Goal: Task Accomplishment & Management: Use online tool/utility

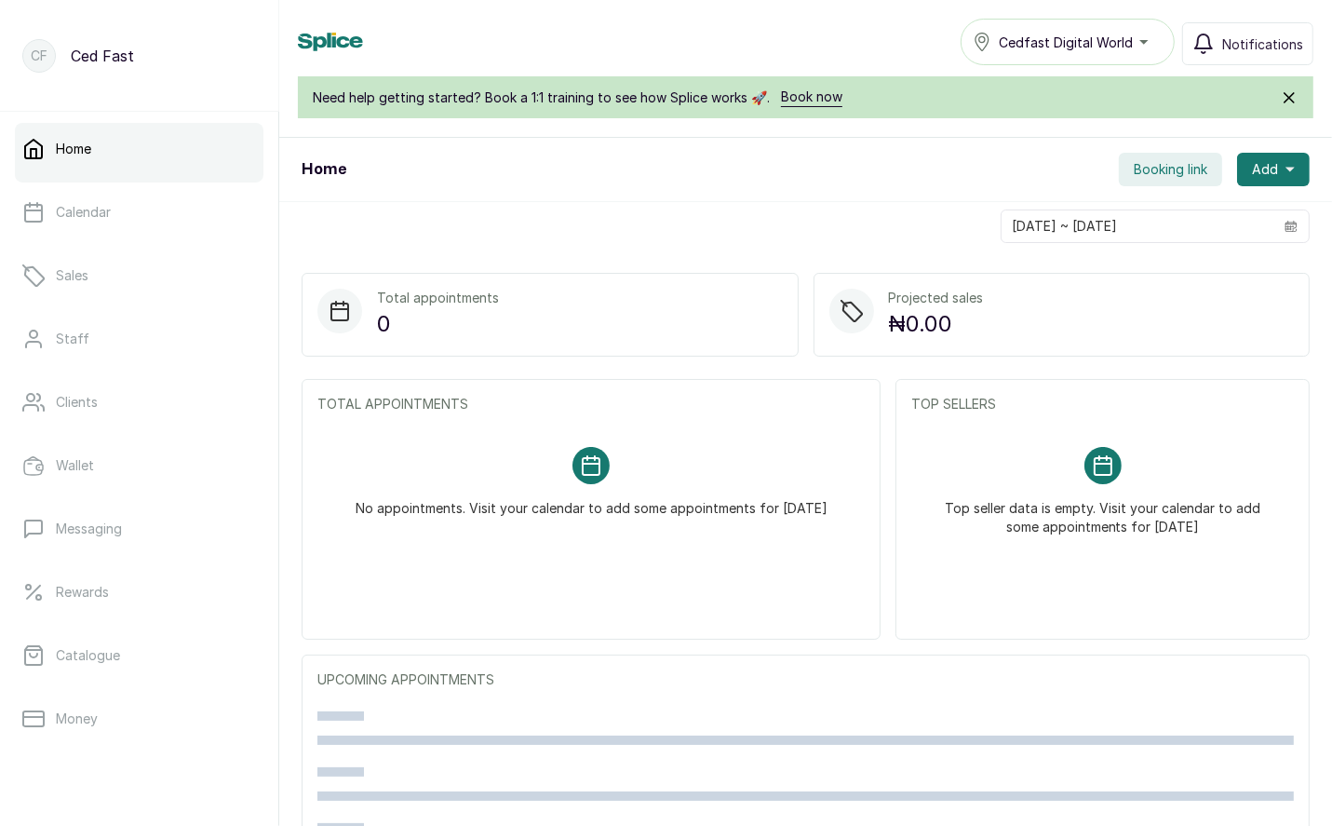
scroll to position [236, 0]
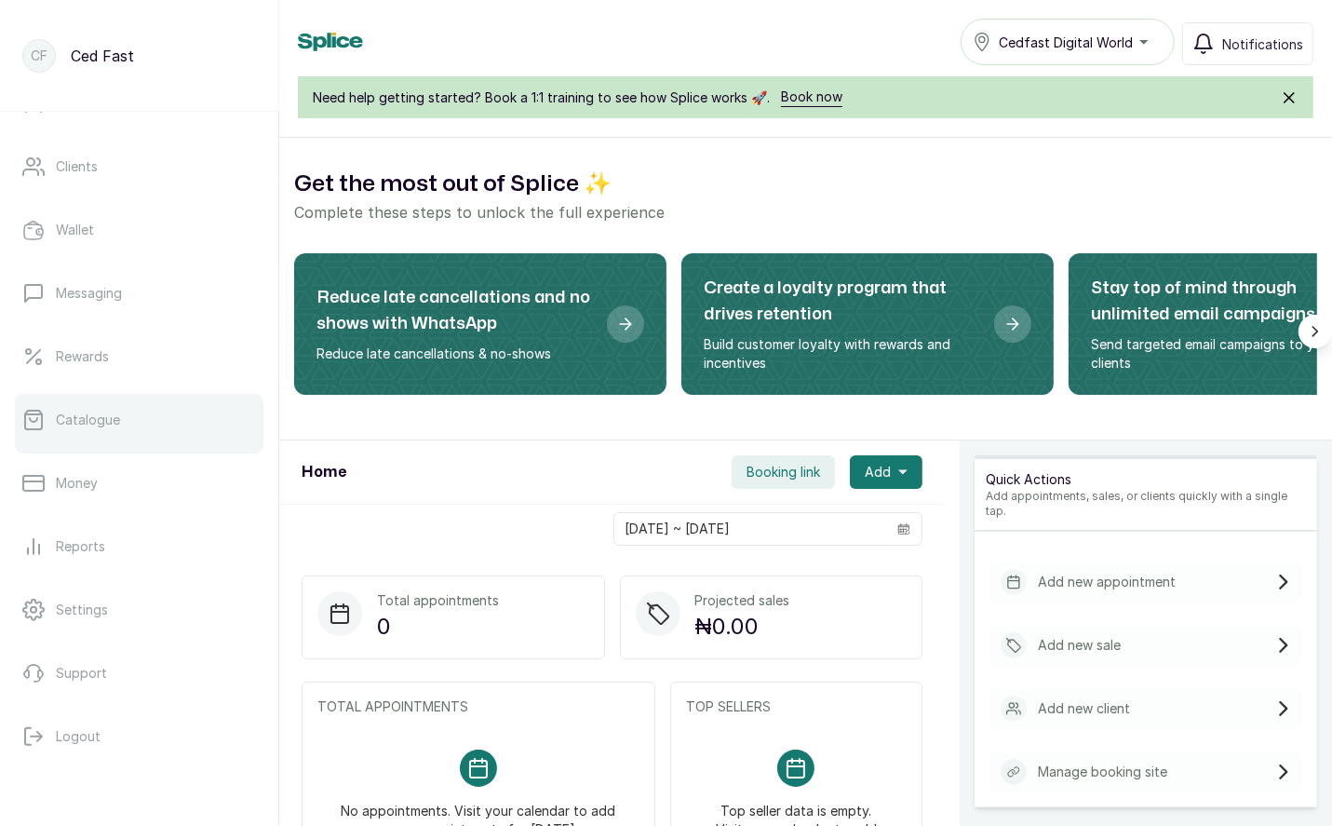
click at [104, 424] on p "Catalogue" at bounding box center [88, 420] width 64 height 19
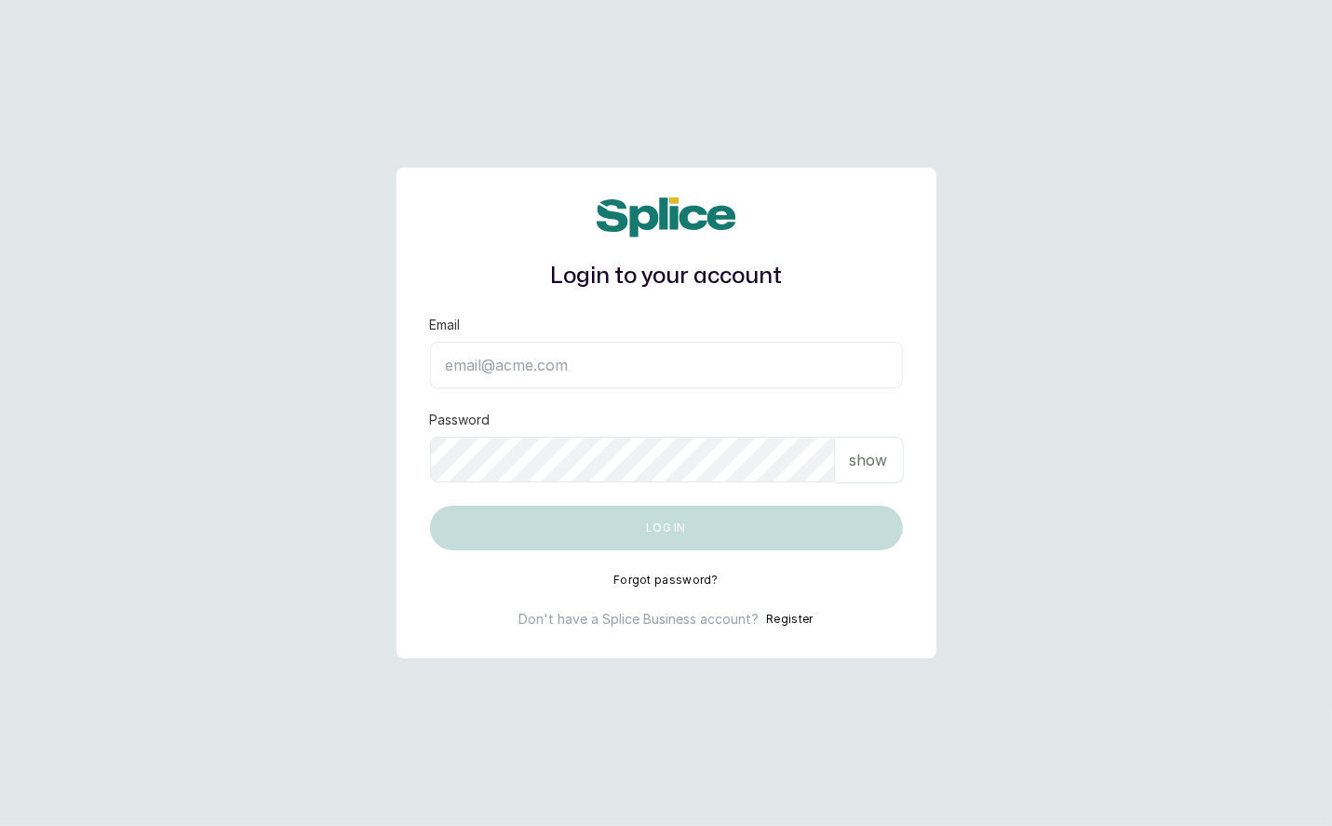
click at [532, 372] on input "Email" at bounding box center [666, 365] width 473 height 47
type input "layo@withsplice.com"
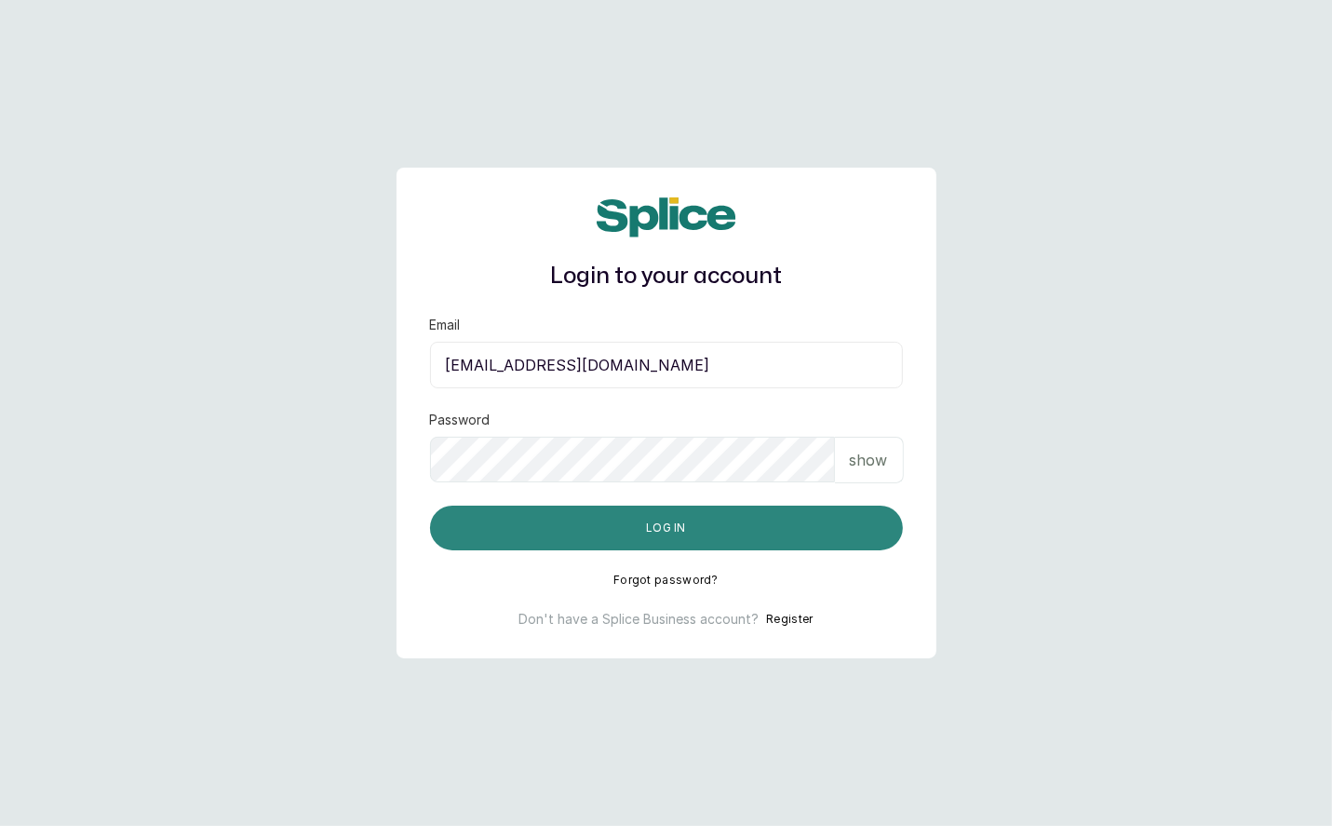
click at [667, 535] on button "Log in" at bounding box center [666, 527] width 473 height 45
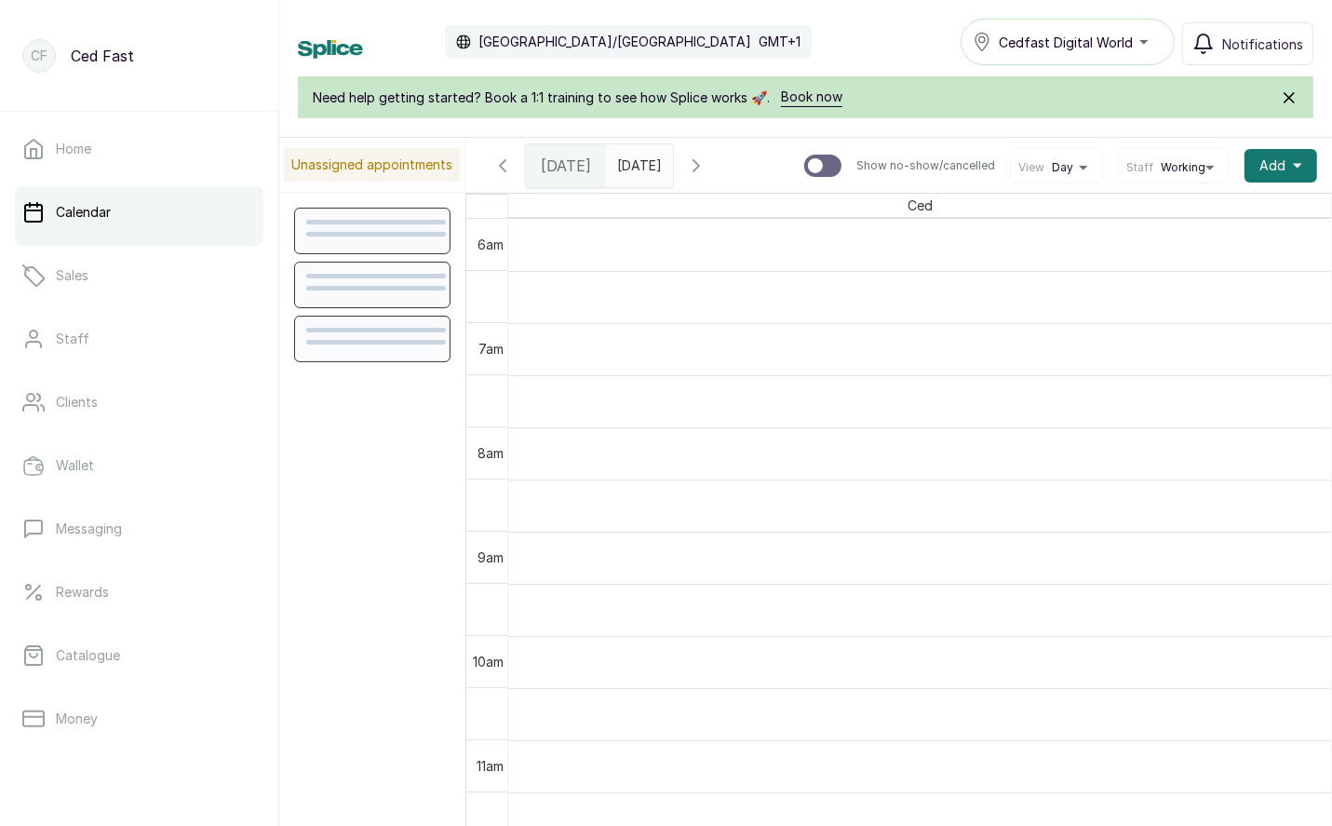
scroll to position [626, 0]
click at [81, 150] on p "Home" at bounding box center [73, 149] width 35 height 19
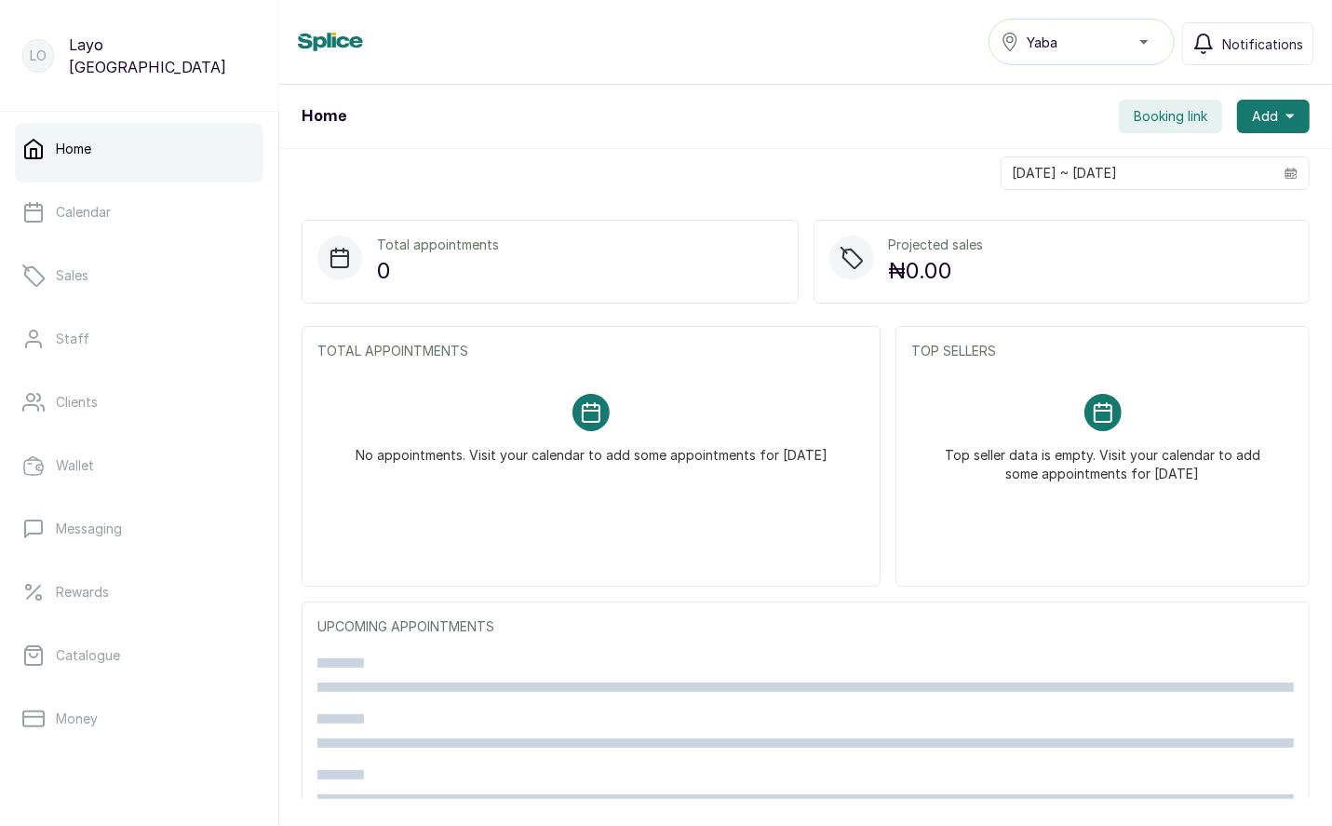
click at [1082, 41] on div "Yaba" at bounding box center [1082, 42] width 162 height 22
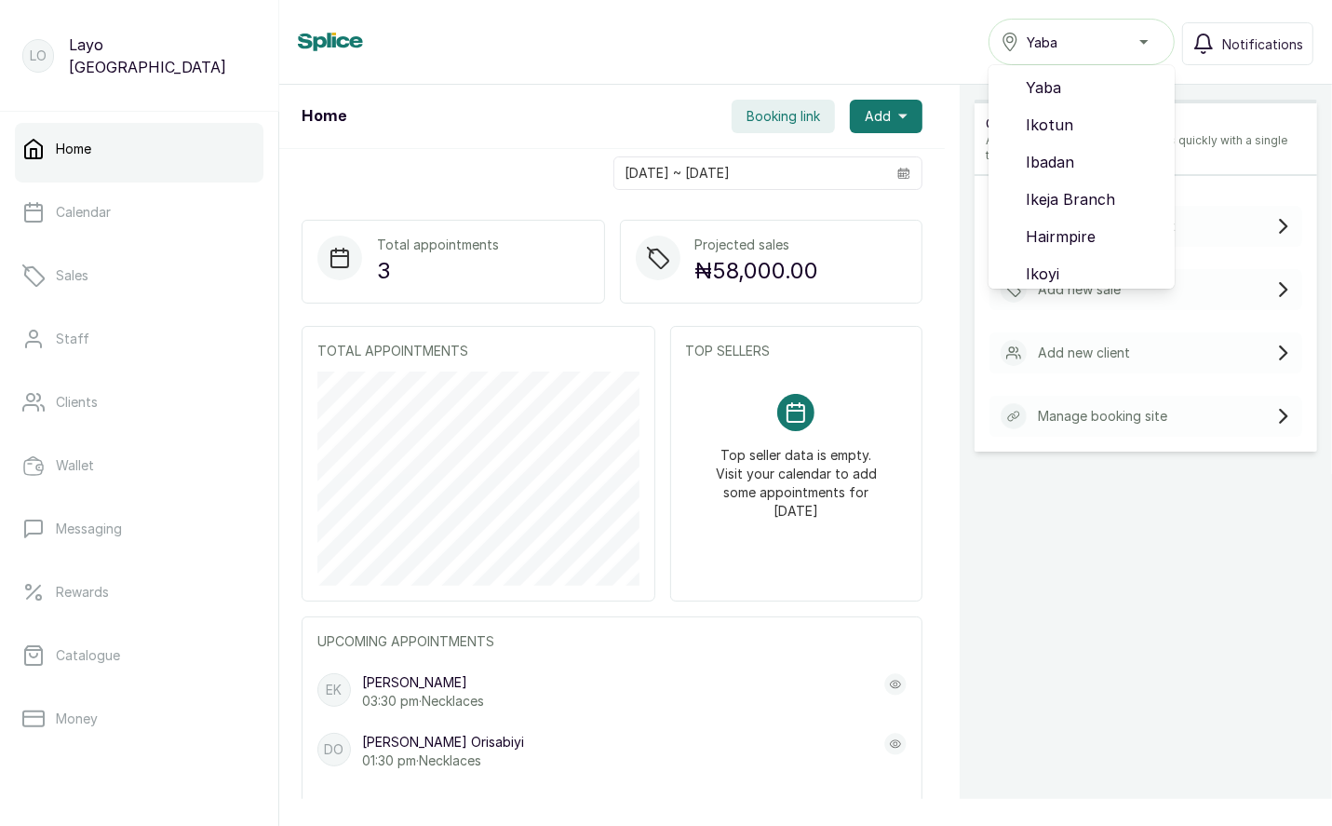
click at [714, 66] on div "Home Yaba Yaba Ikotun Ibadan Ikeja Branch Hairmpire Ikoyi Oniru VI Lekki Notifi…" at bounding box center [805, 42] width 1053 height 85
click at [780, 119] on span "Booking link" at bounding box center [784, 116] width 74 height 19
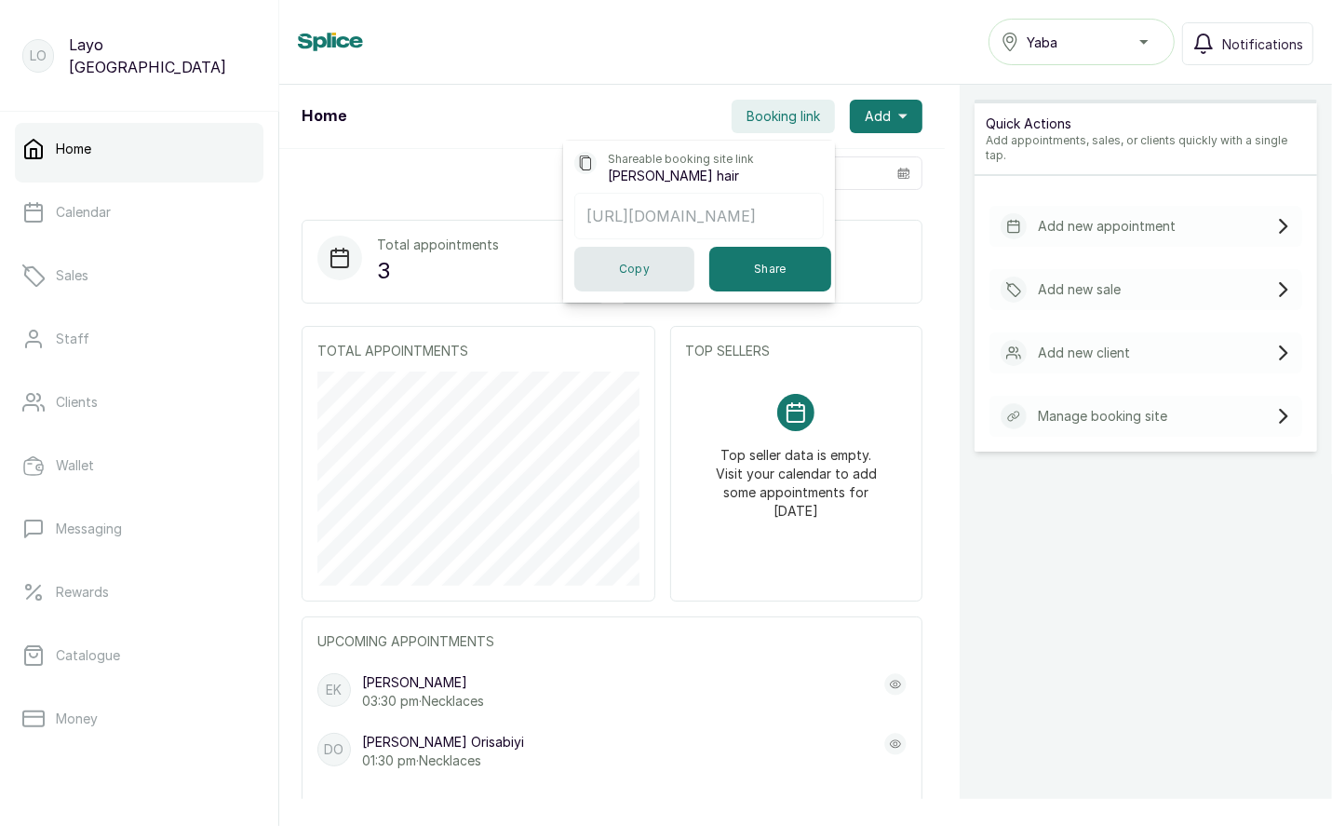
click at [669, 273] on button "Copy" at bounding box center [634, 269] width 120 height 45
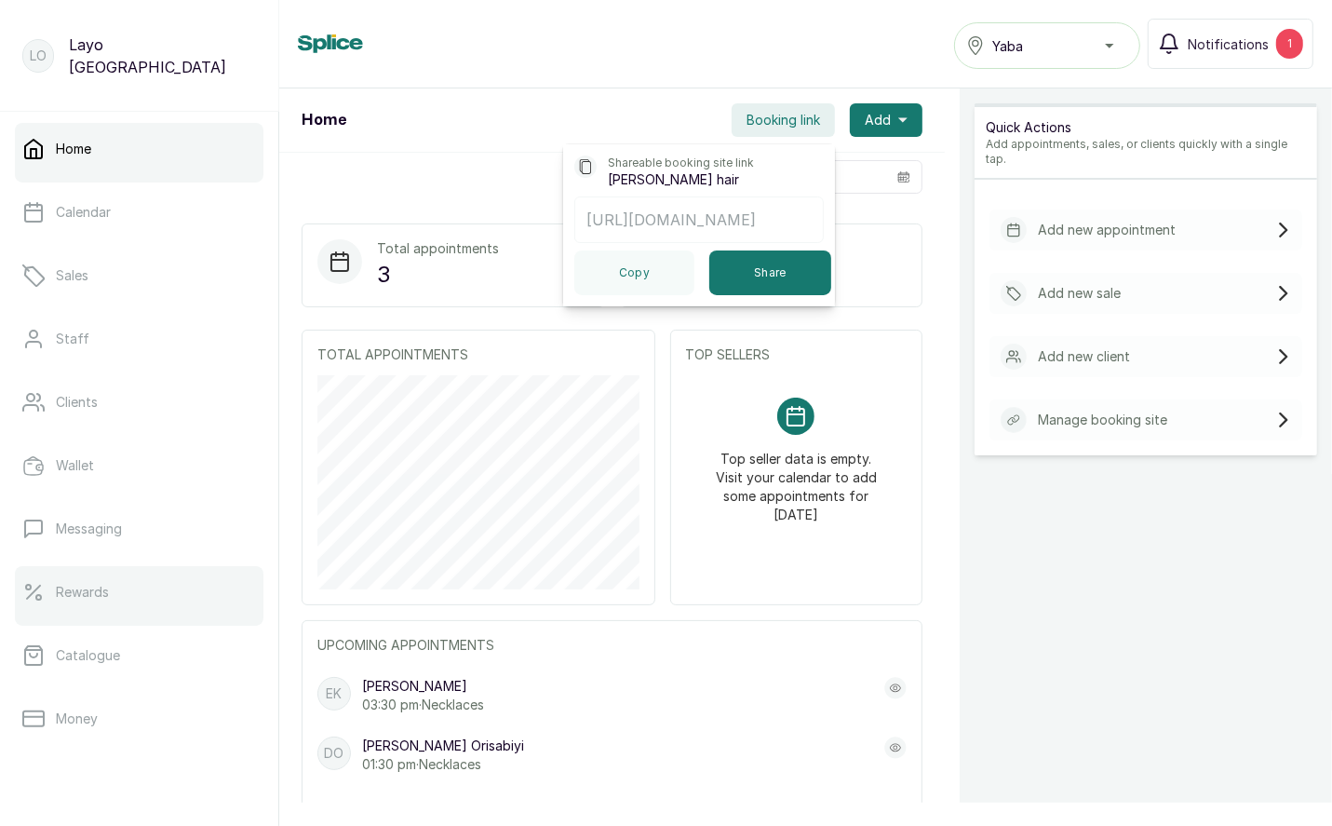
scroll to position [236, 0]
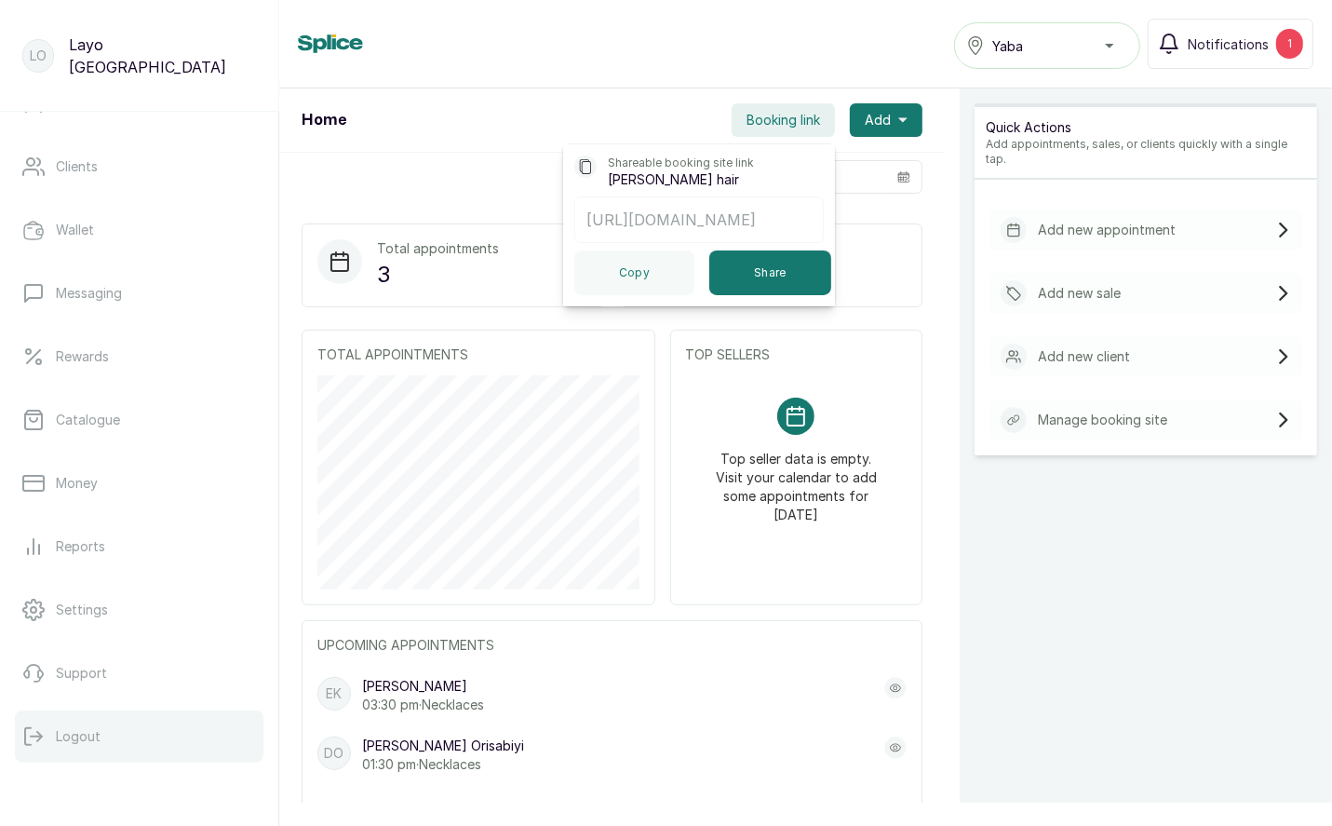
click at [95, 737] on p "Logout" at bounding box center [78, 736] width 45 height 19
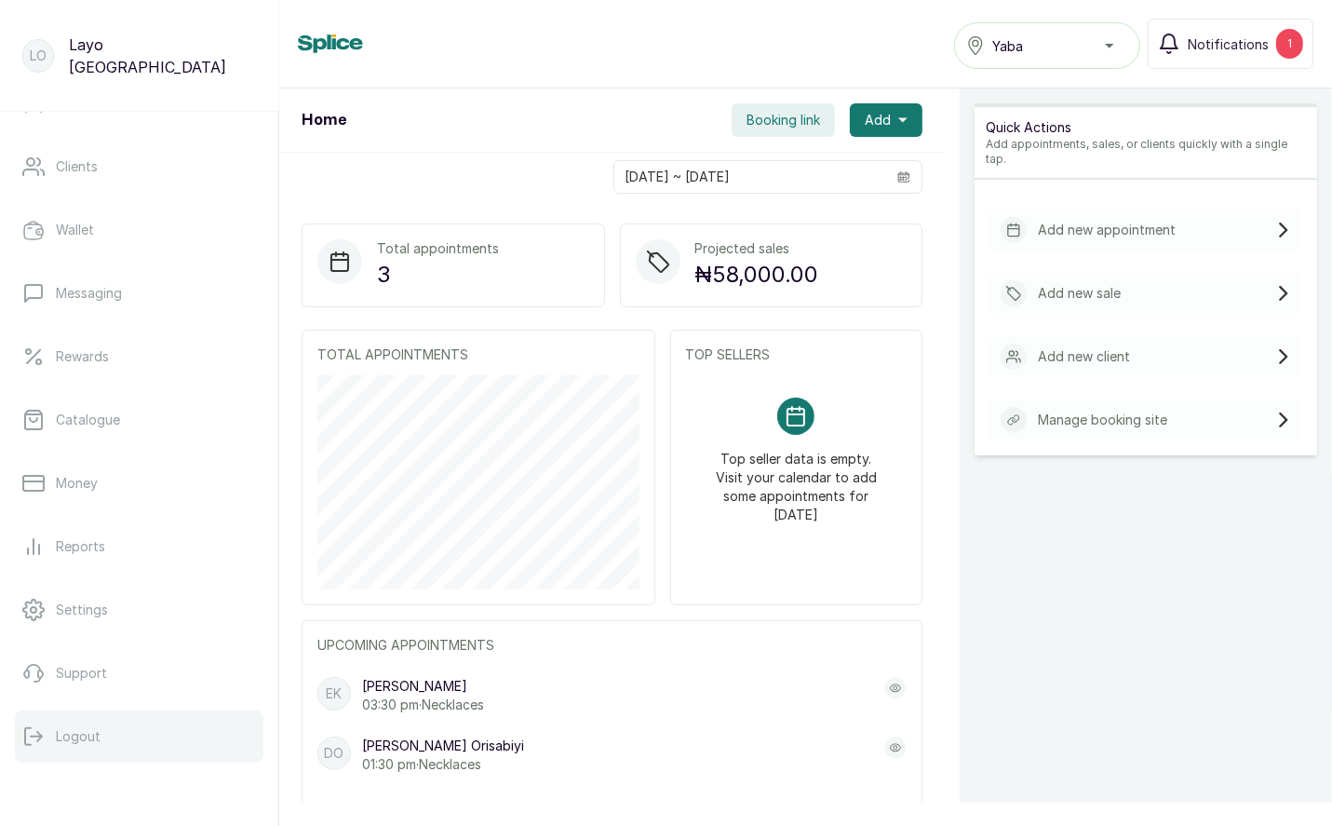
click at [96, 734] on p "Logout" at bounding box center [78, 736] width 45 height 19
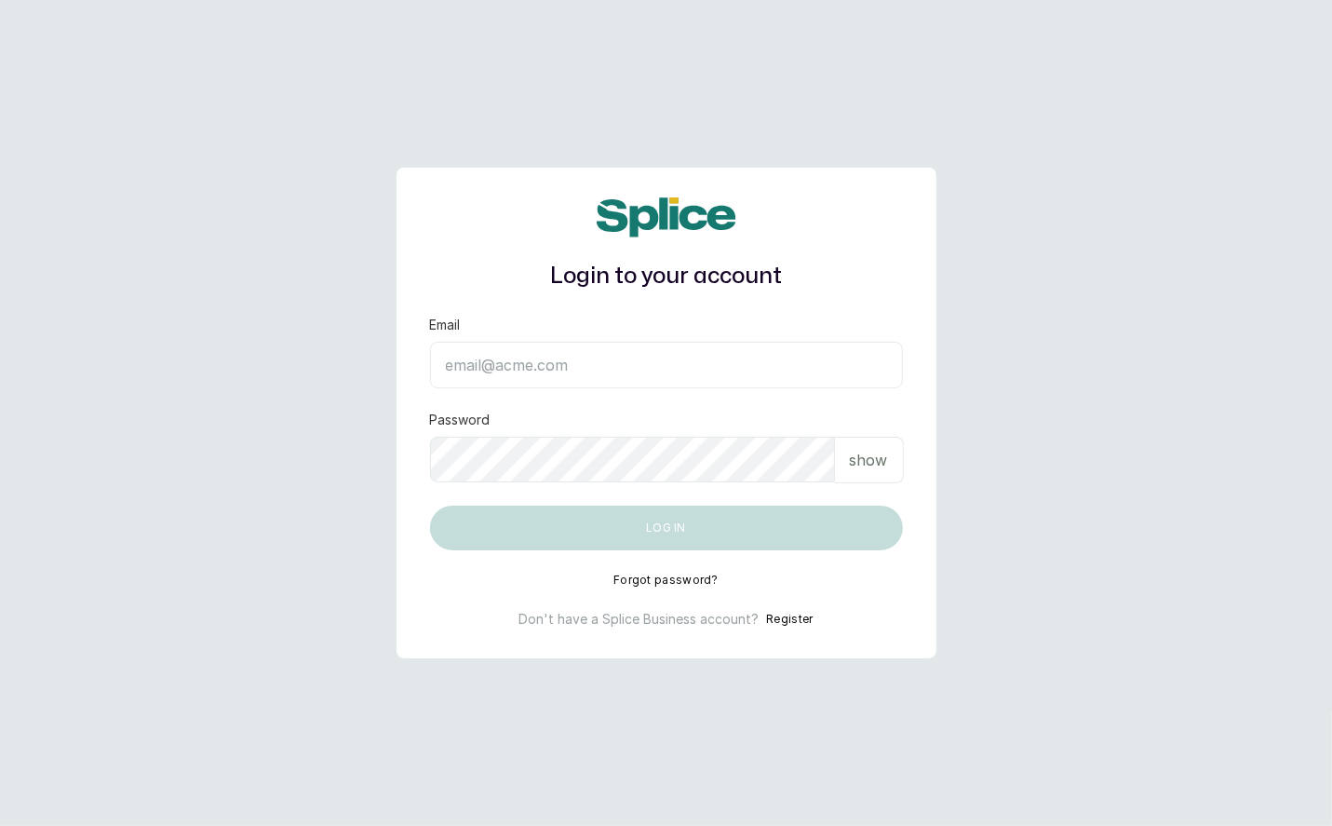
click at [572, 367] on input "Email" at bounding box center [666, 365] width 473 height 47
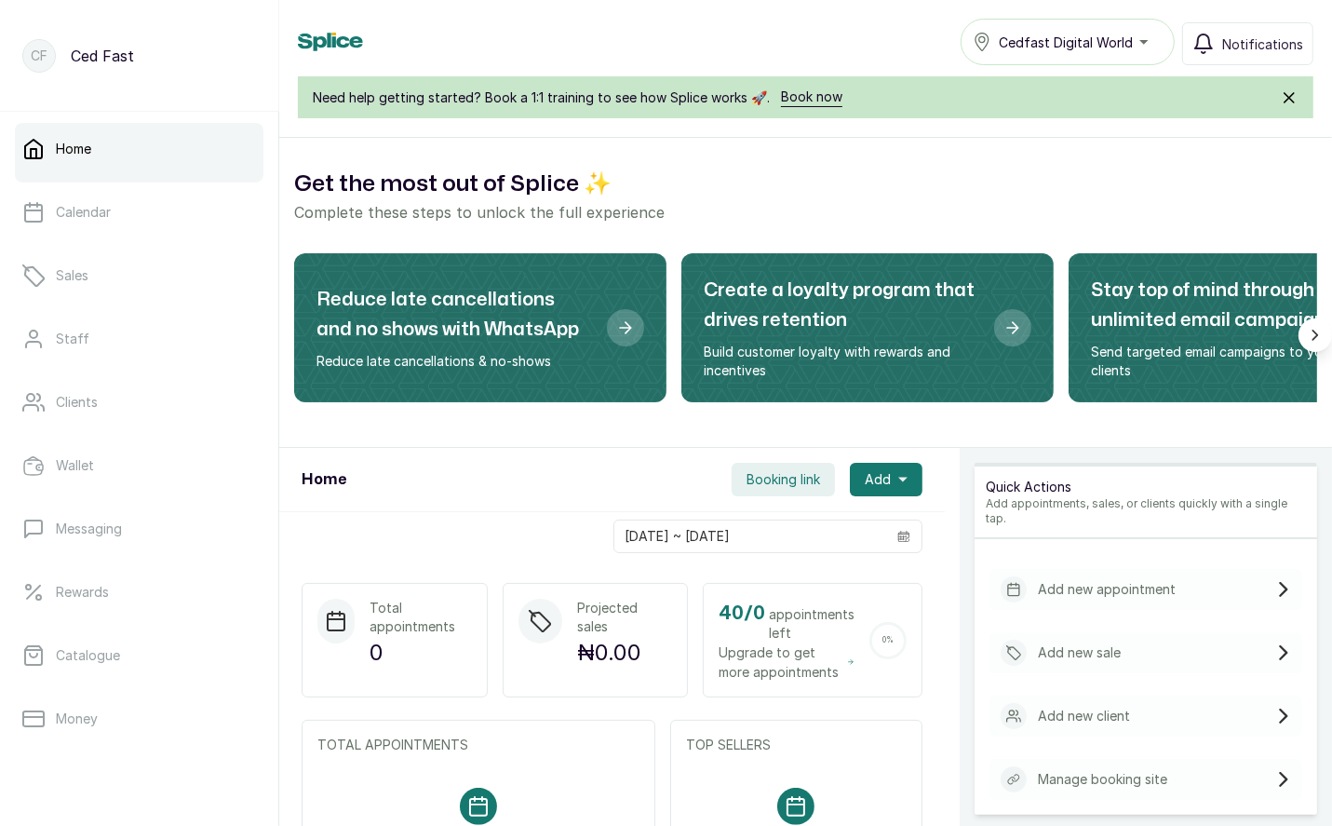
click at [793, 466] on button "Booking link" at bounding box center [783, 480] width 103 height 34
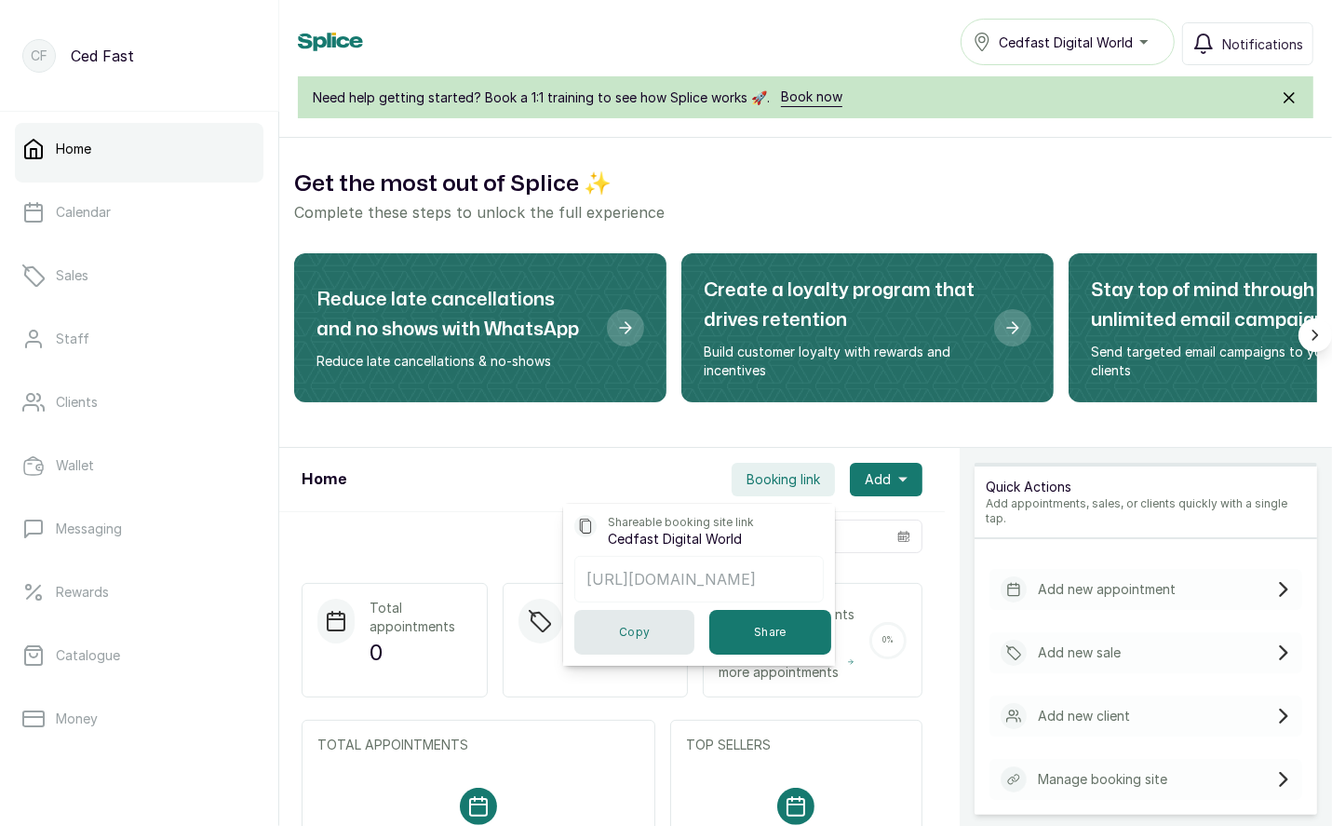
click at [647, 633] on button "Copy" at bounding box center [634, 632] width 120 height 45
click at [629, 630] on button "Copy" at bounding box center [634, 632] width 120 height 45
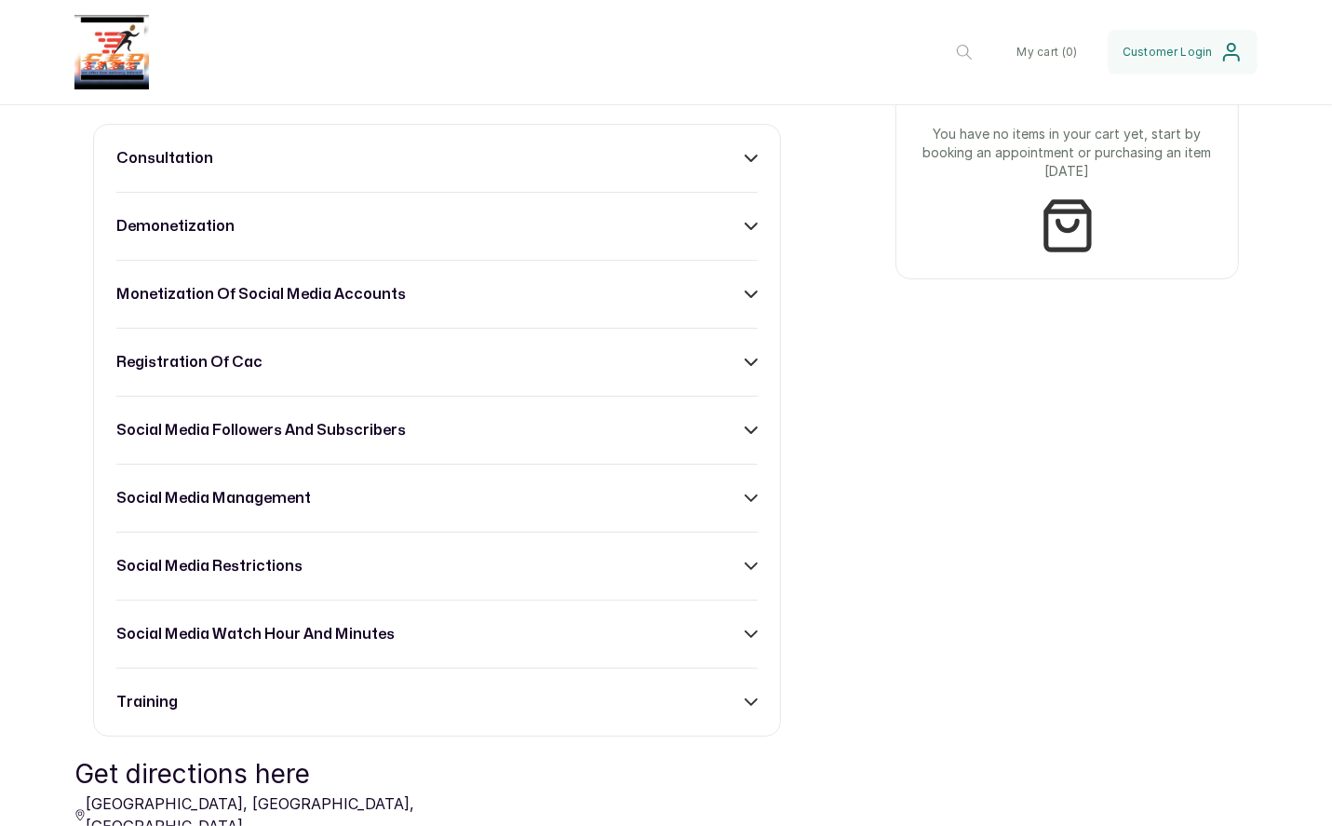
scroll to position [700, 0]
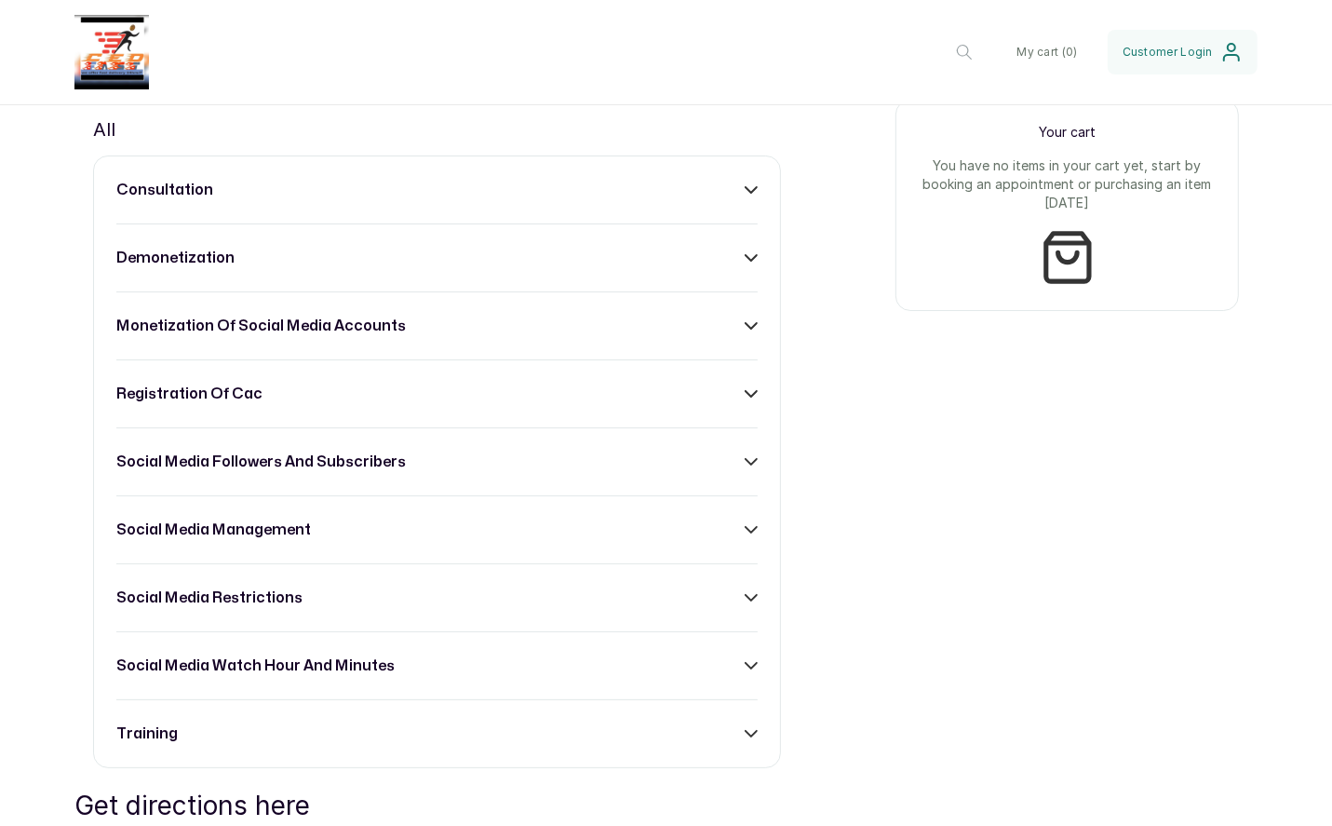
click at [734, 461] on div "social media followers and subscribers" at bounding box center [436, 462] width 641 height 22
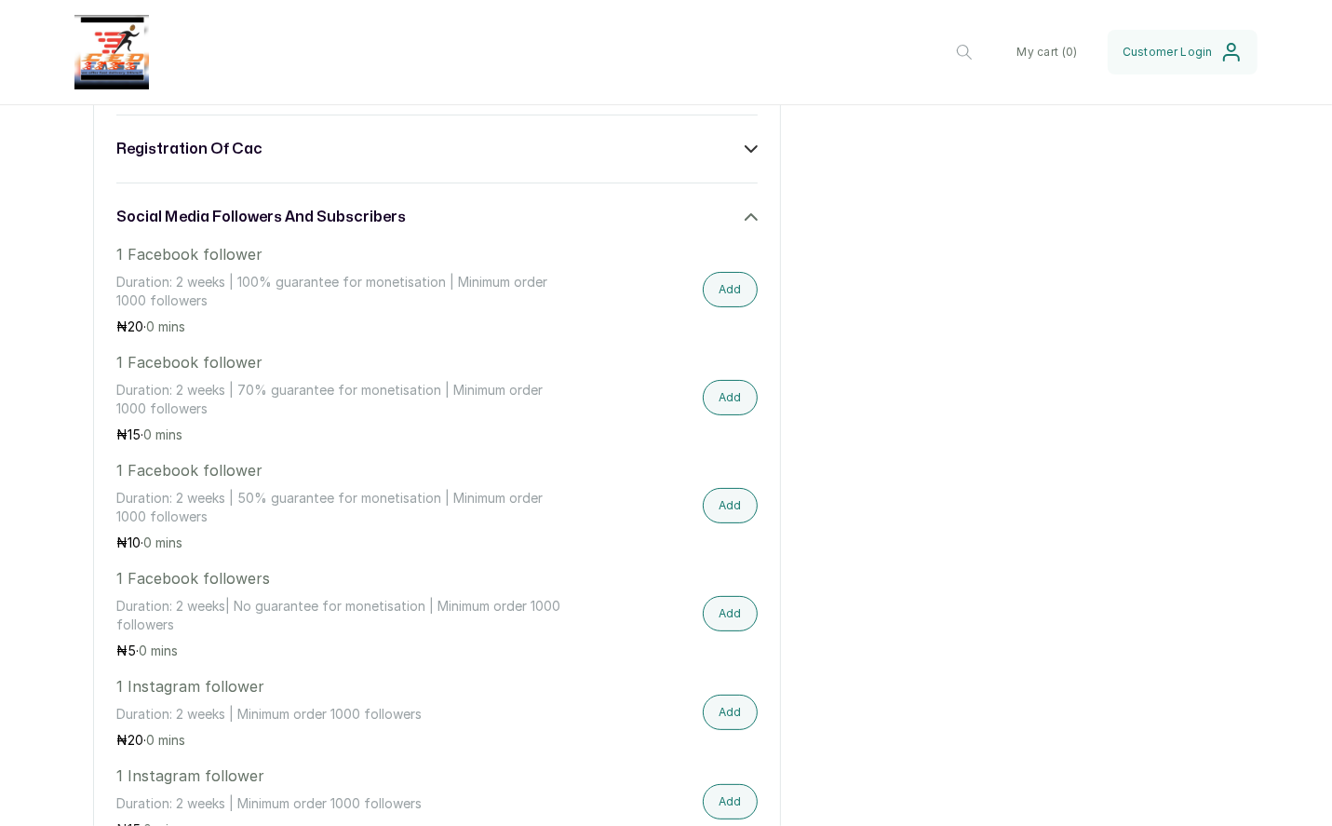
scroll to position [841, 0]
